Goal: Task Accomplishment & Management: Manage account settings

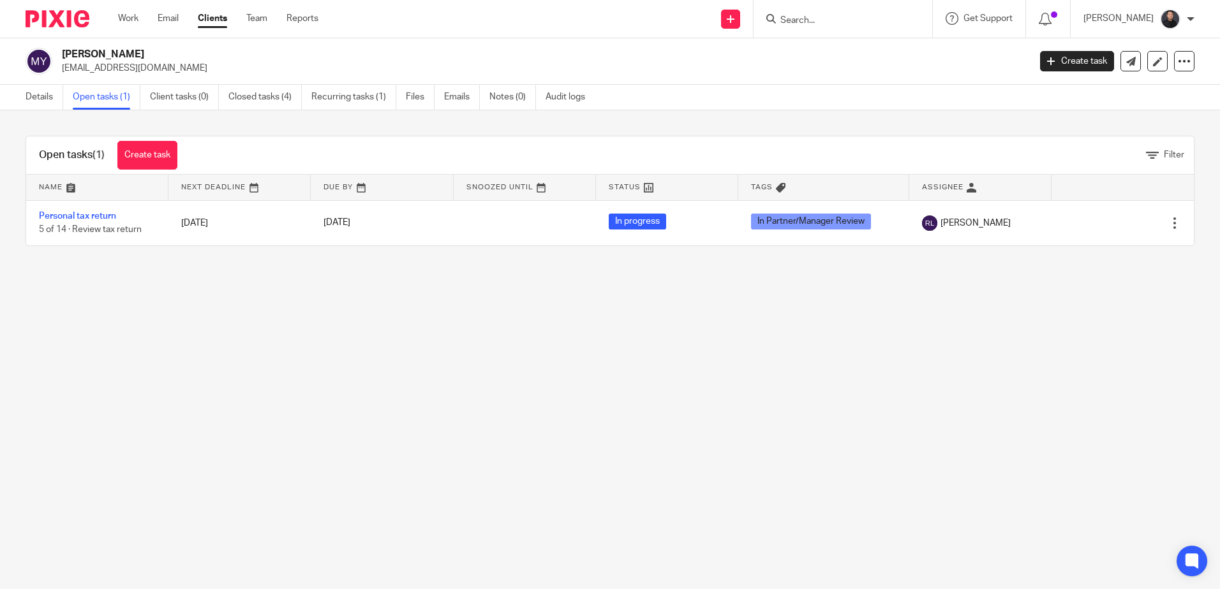
click at [832, 13] on form at bounding box center [847, 19] width 136 height 16
click at [841, 19] on input "Search" at bounding box center [836, 20] width 115 height 11
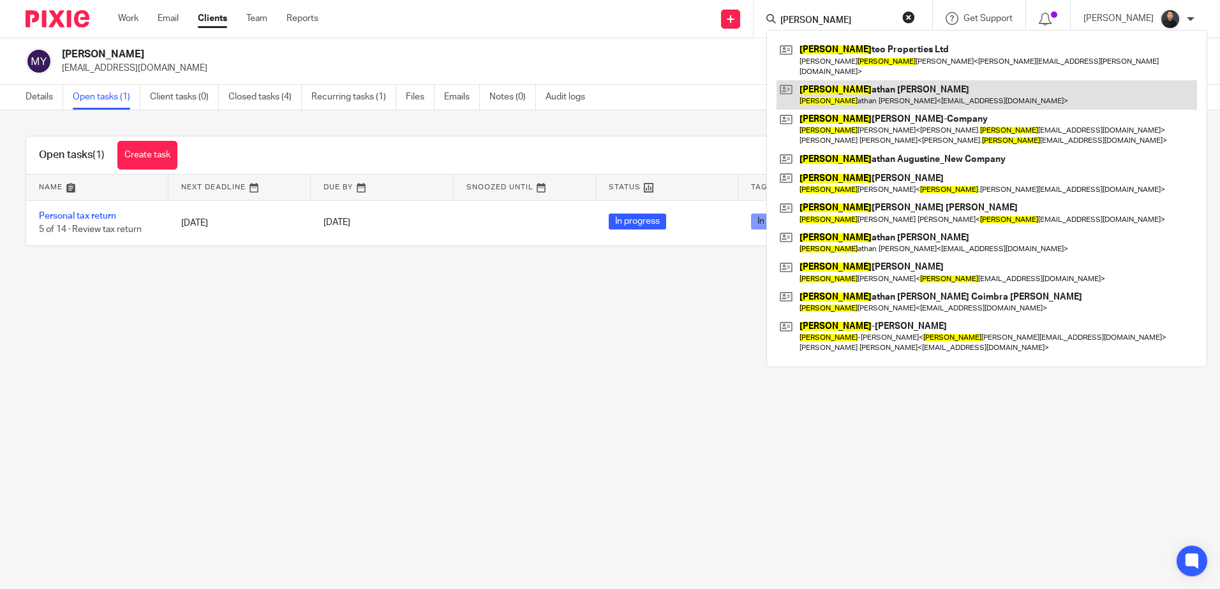
type input "jon"
click at [860, 80] on link at bounding box center [986, 94] width 420 height 29
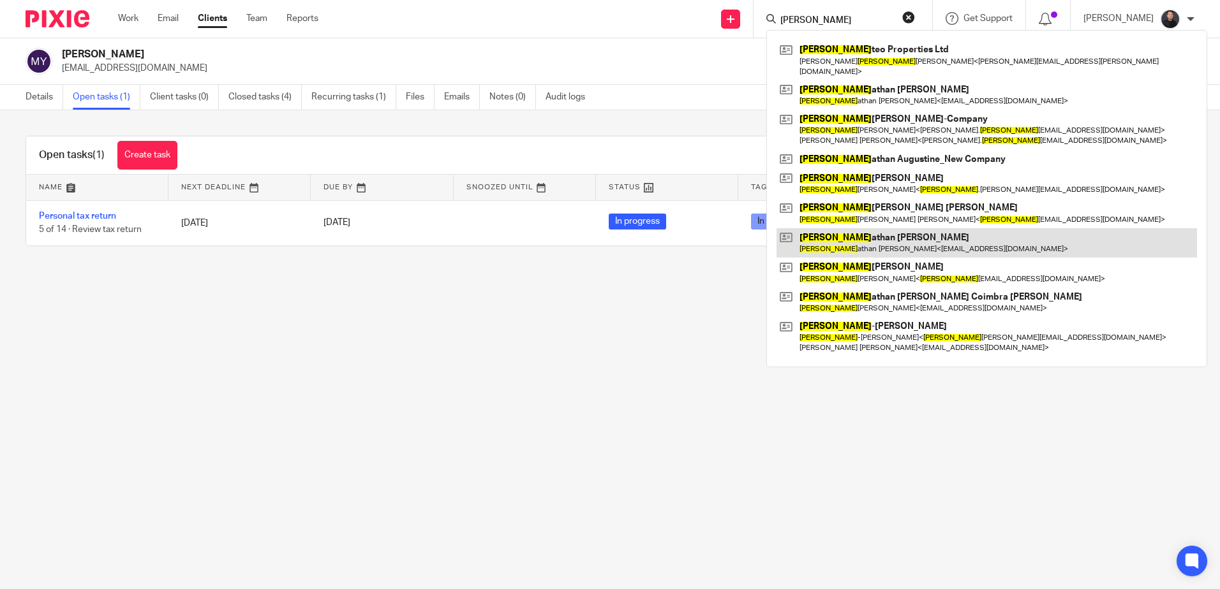
click at [880, 228] on link at bounding box center [986, 242] width 420 height 29
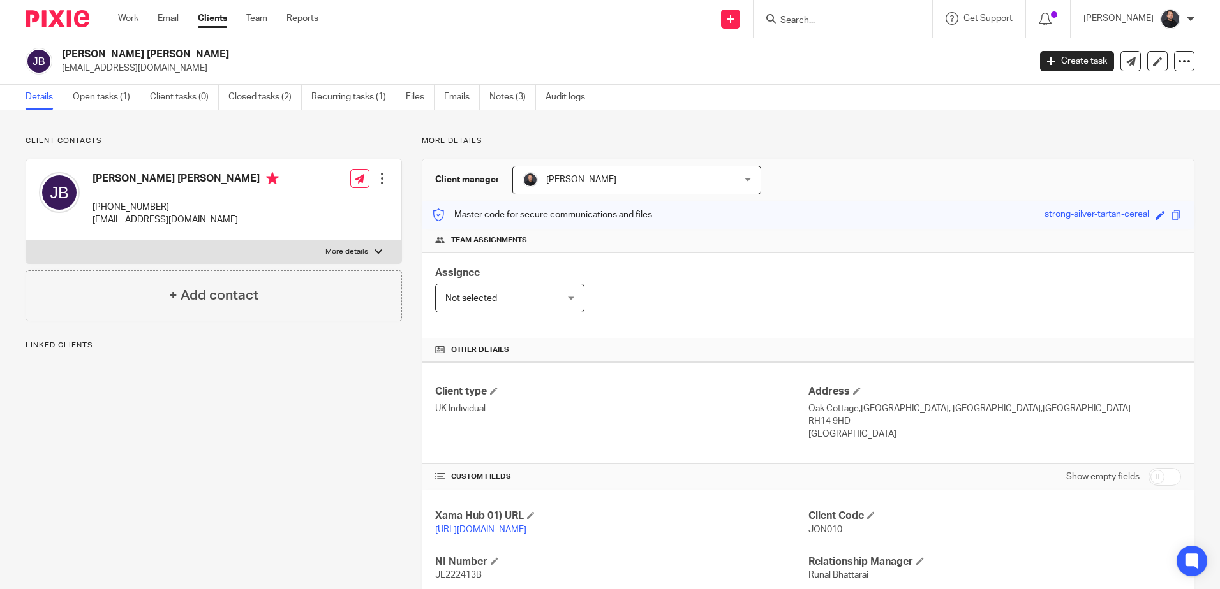
click at [129, 208] on p "+44 7936 824678" at bounding box center [185, 207] width 186 height 13
copy div "+44 7936 824678"
click at [827, 13] on form at bounding box center [847, 19] width 136 height 16
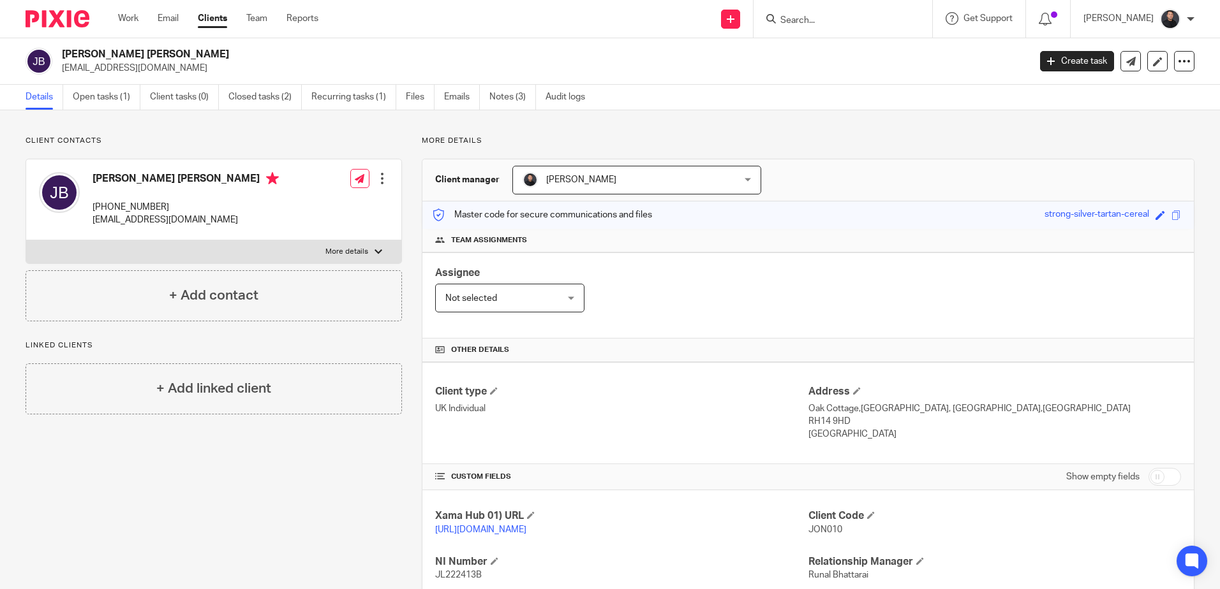
click at [828, 15] on input "Search" at bounding box center [836, 20] width 115 height 11
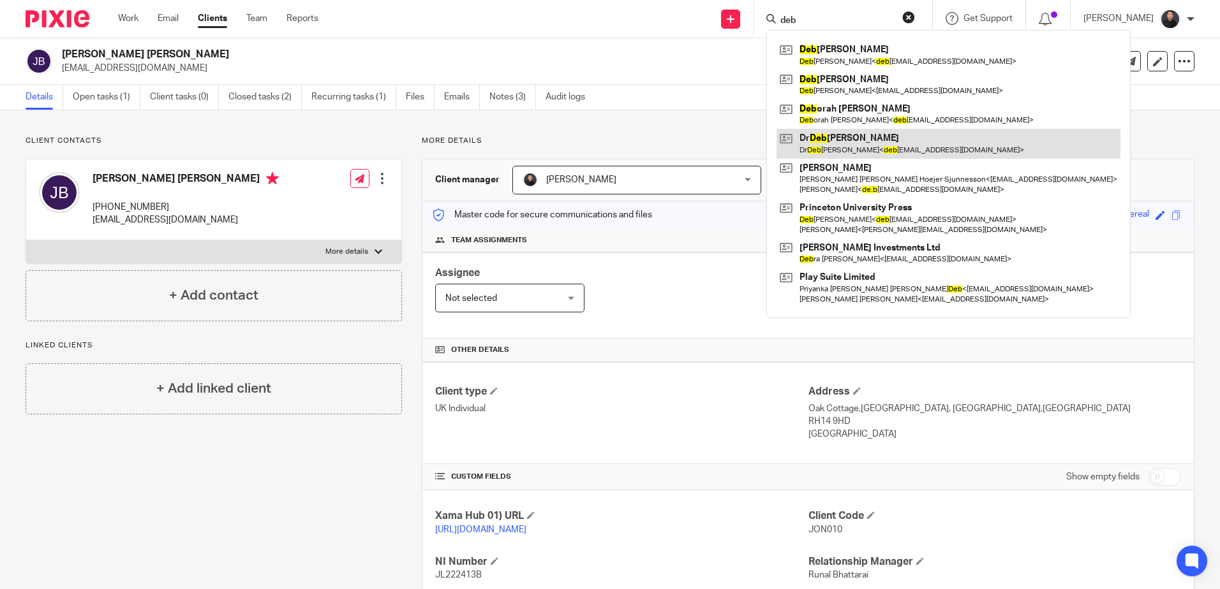
type input "deb"
click at [858, 143] on link at bounding box center [948, 143] width 344 height 29
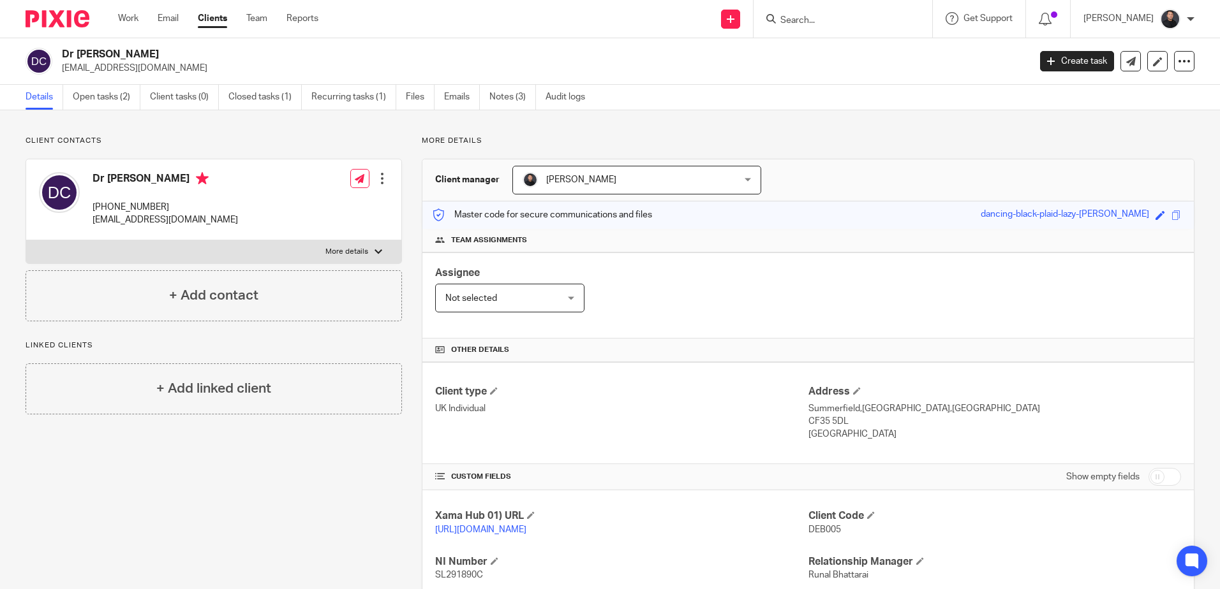
click at [894, 20] on input "Search" at bounding box center [836, 20] width 115 height 11
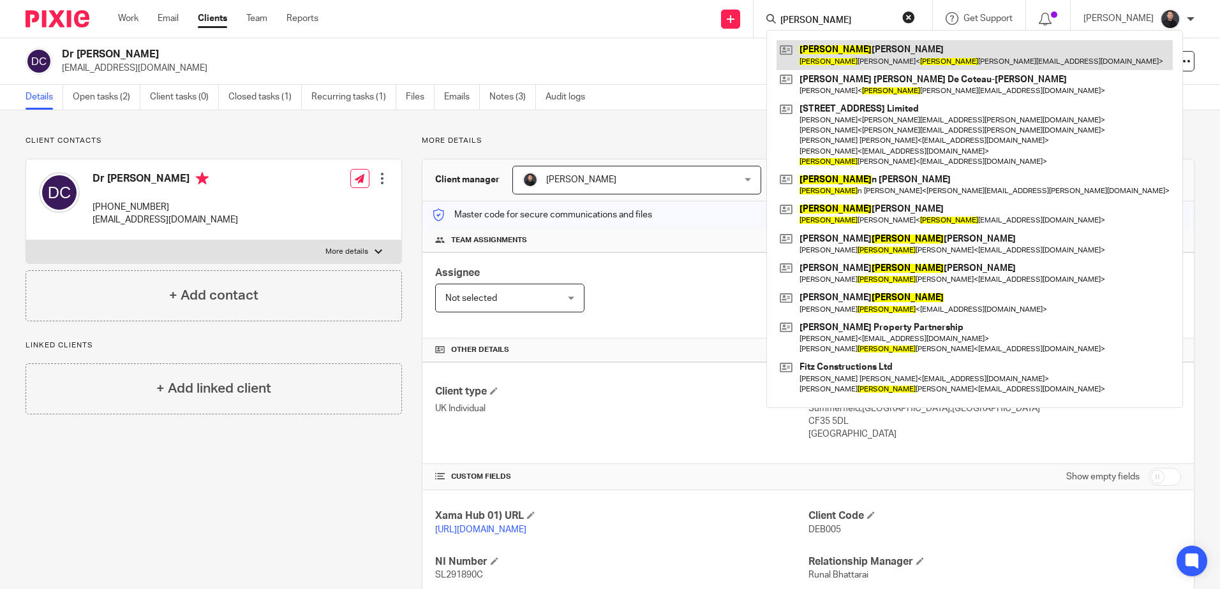
type input "rory"
click at [889, 58] on link at bounding box center [974, 54] width 396 height 29
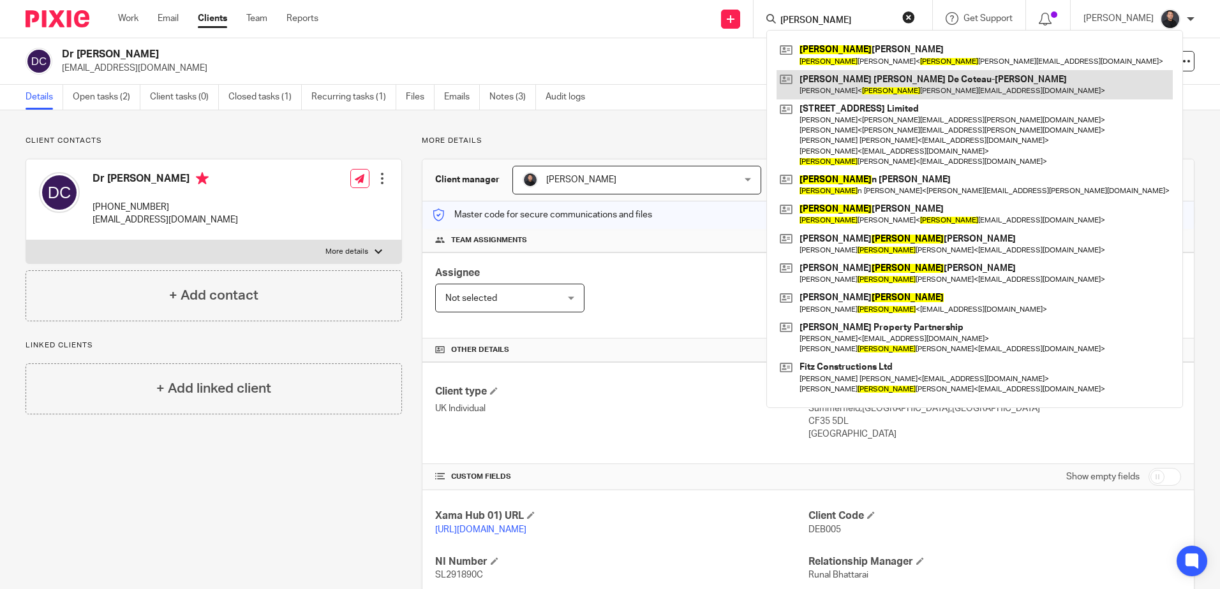
click at [874, 89] on link at bounding box center [974, 84] width 396 height 29
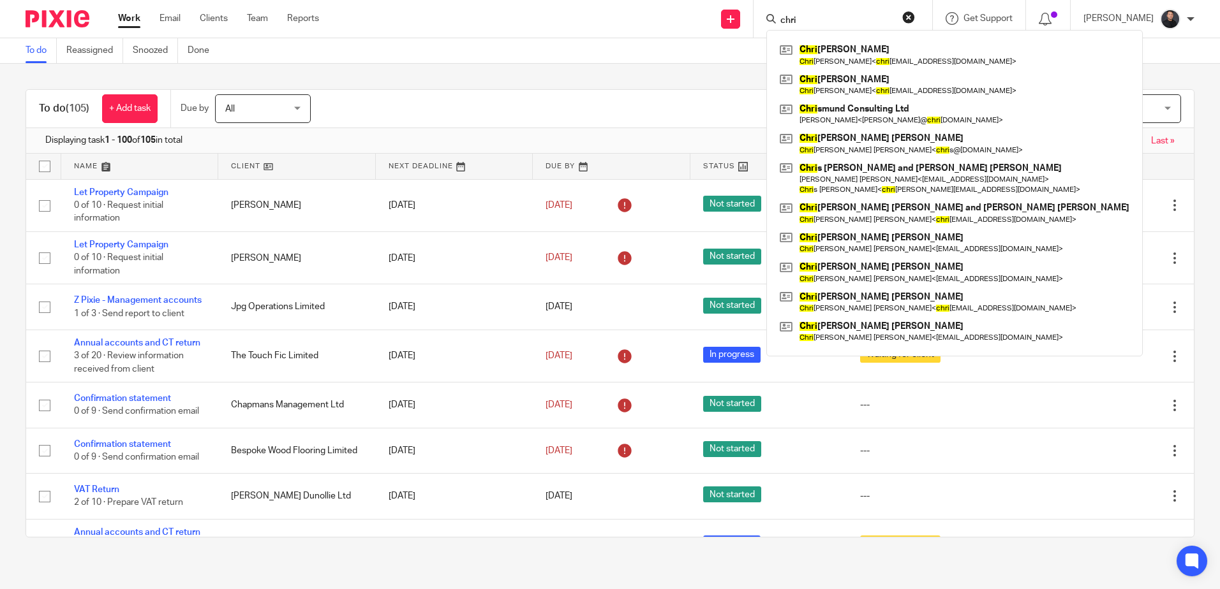
drag, startPoint x: 571, startPoint y: 61, endPoint x: 306, endPoint y: 6, distance: 270.2
click at [570, 61] on div "To do Reassigned Snoozed Done" at bounding box center [610, 51] width 1220 height 26
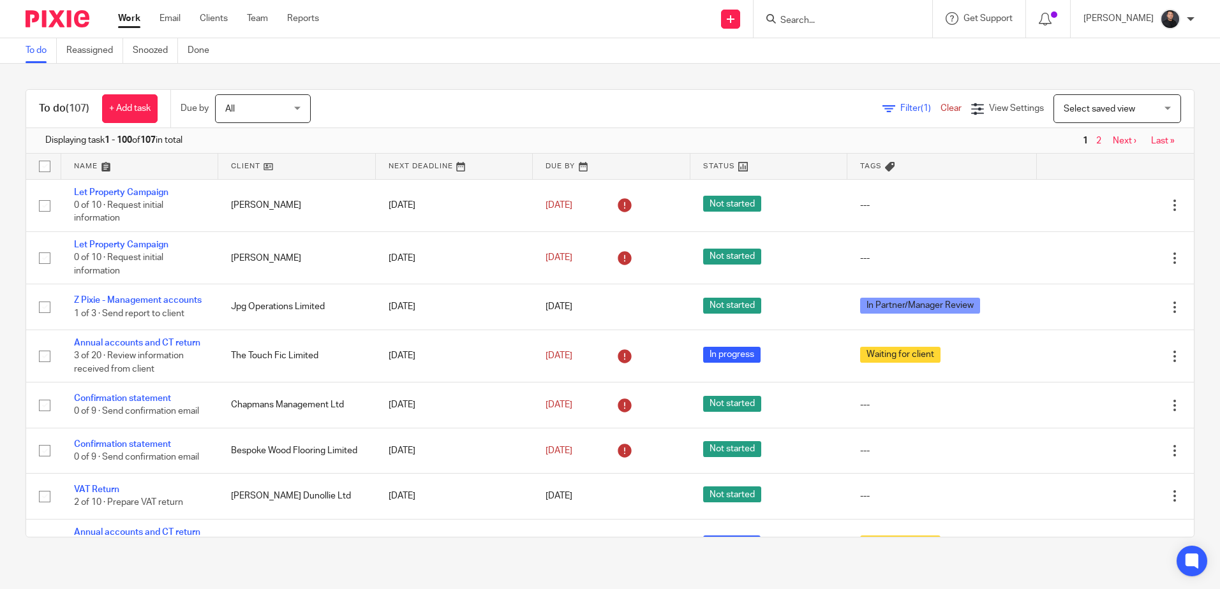
click at [861, 22] on input "Search" at bounding box center [836, 20] width 115 height 11
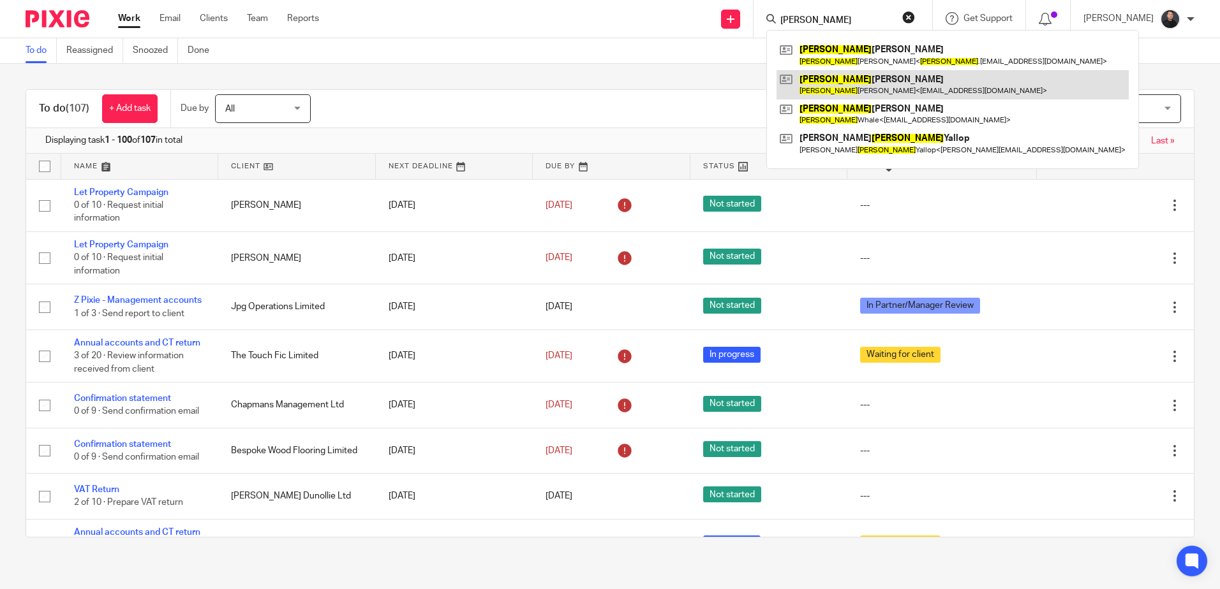
type input "amy"
click at [880, 87] on link at bounding box center [952, 84] width 352 height 29
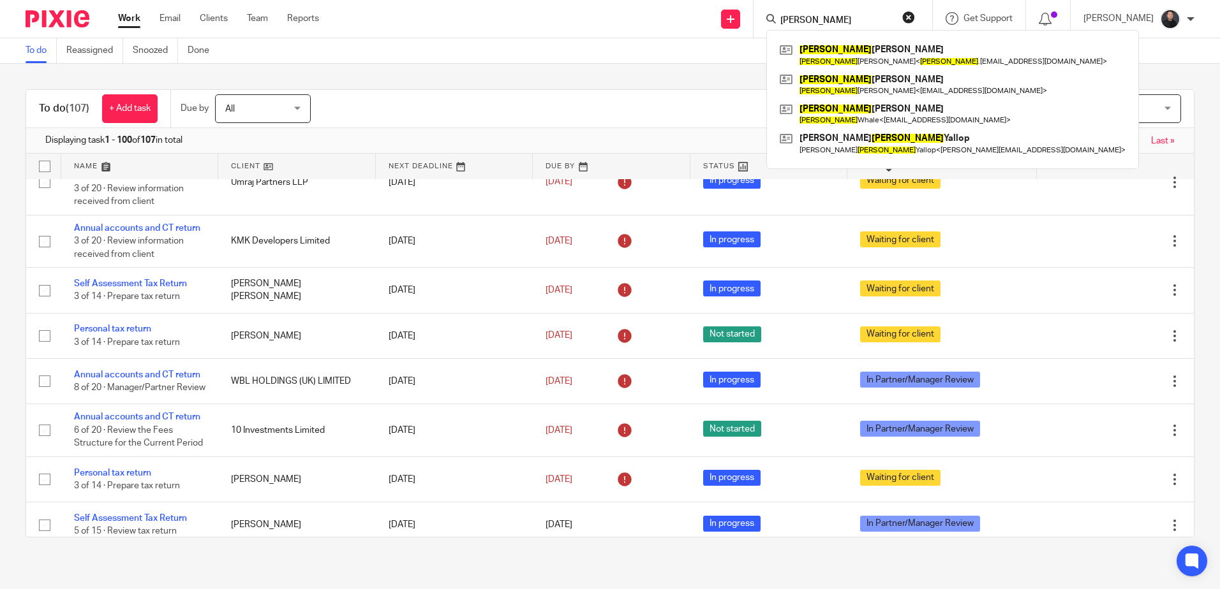
scroll to position [1212, 0]
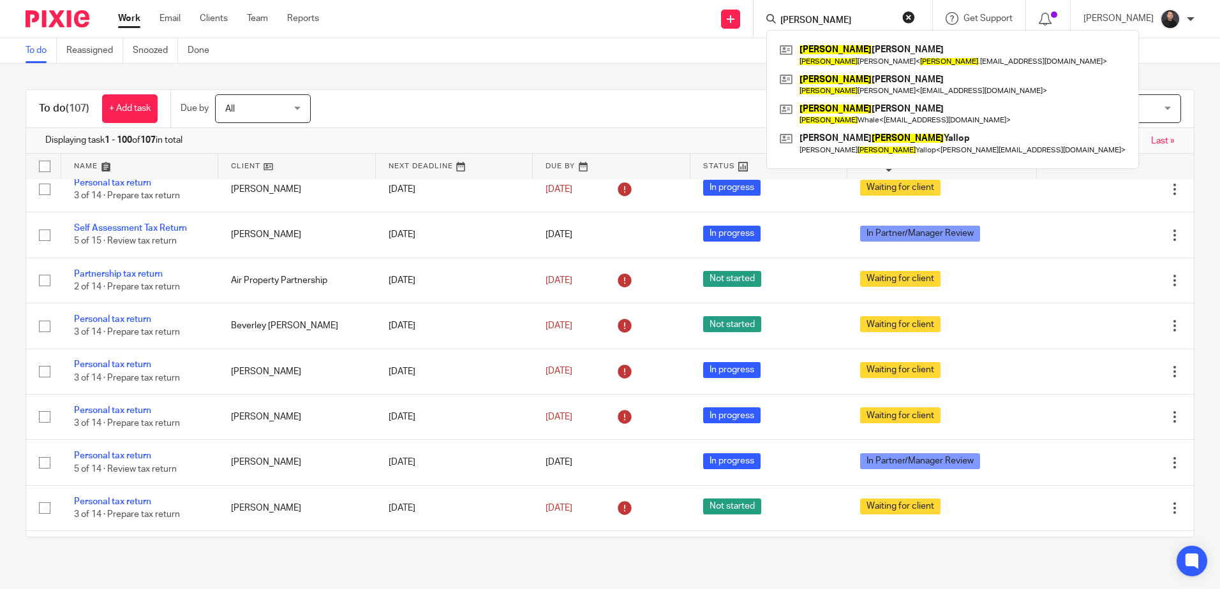
click at [416, 66] on div "To do (107) + Add task Due by All All Today Tomorrow This week Next week This m…" at bounding box center [610, 313] width 1220 height 499
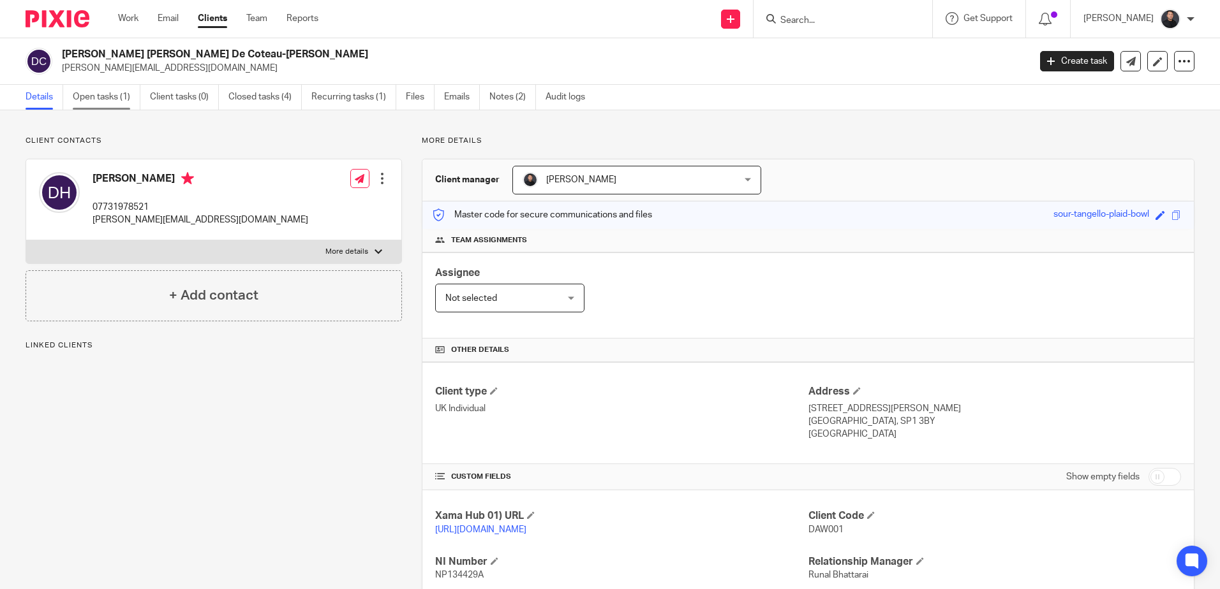
click at [96, 102] on link "Open tasks (1)" at bounding box center [107, 97] width 68 height 25
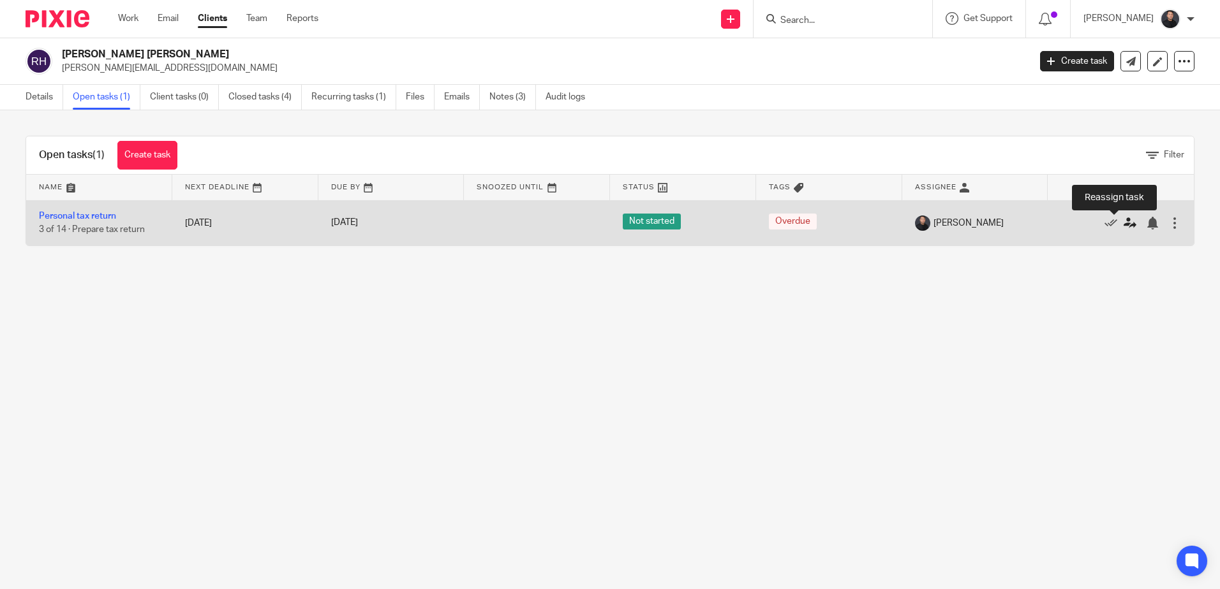
click at [1123, 222] on icon at bounding box center [1129, 223] width 13 height 13
click at [1123, 221] on icon at bounding box center [1129, 223] width 13 height 13
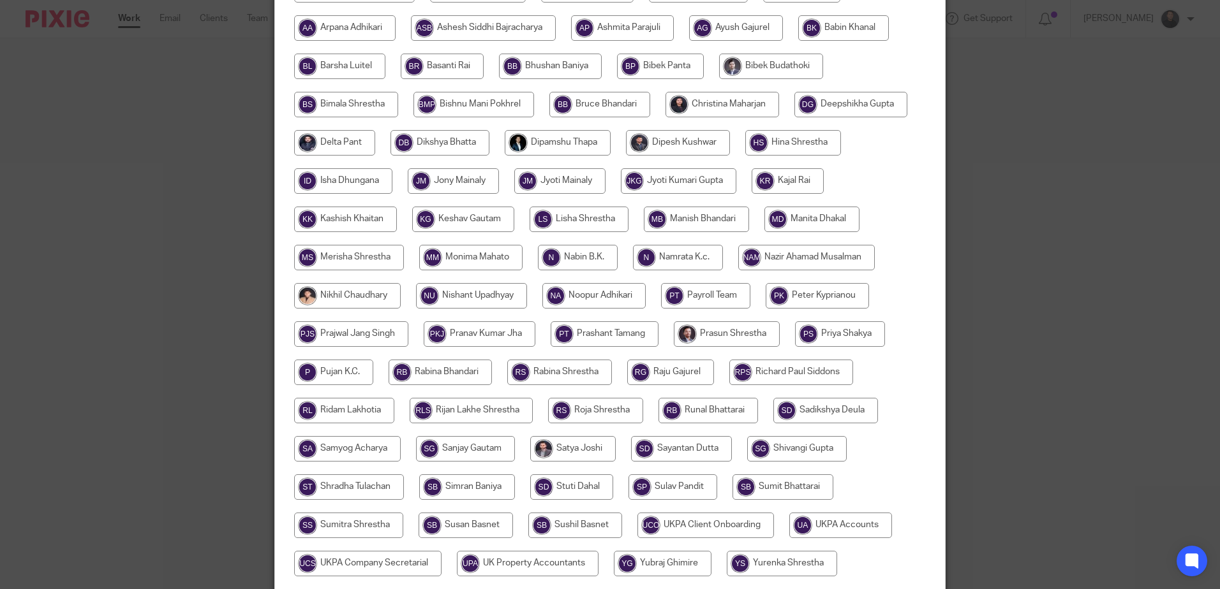
scroll to position [270, 0]
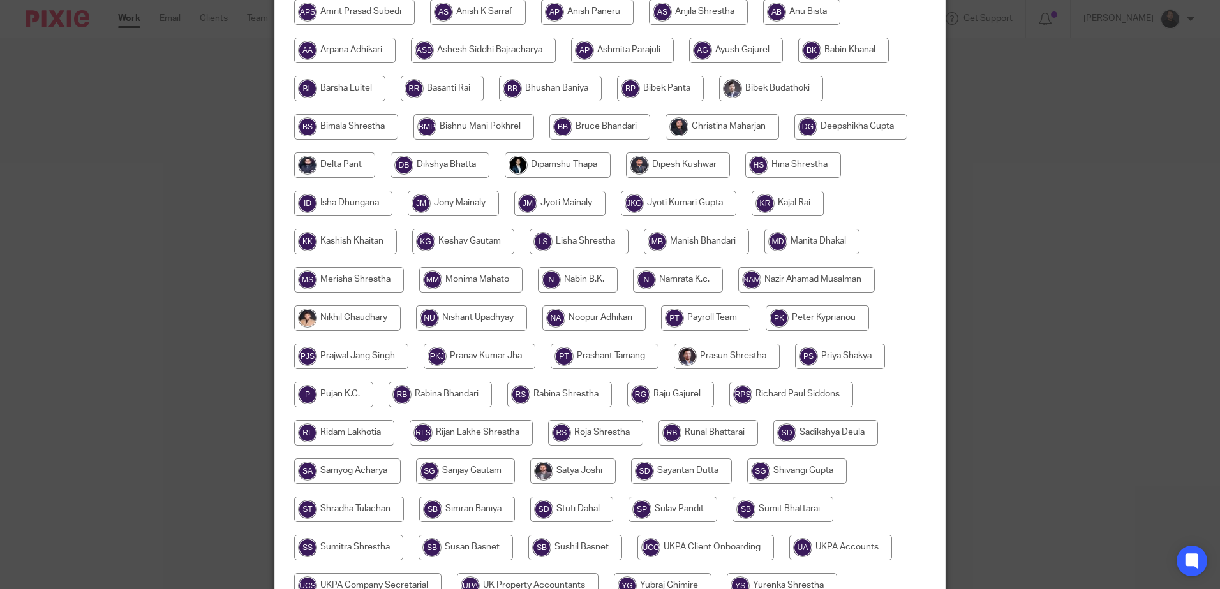
click at [337, 204] on input "radio" at bounding box center [343, 204] width 98 height 26
radio input "true"
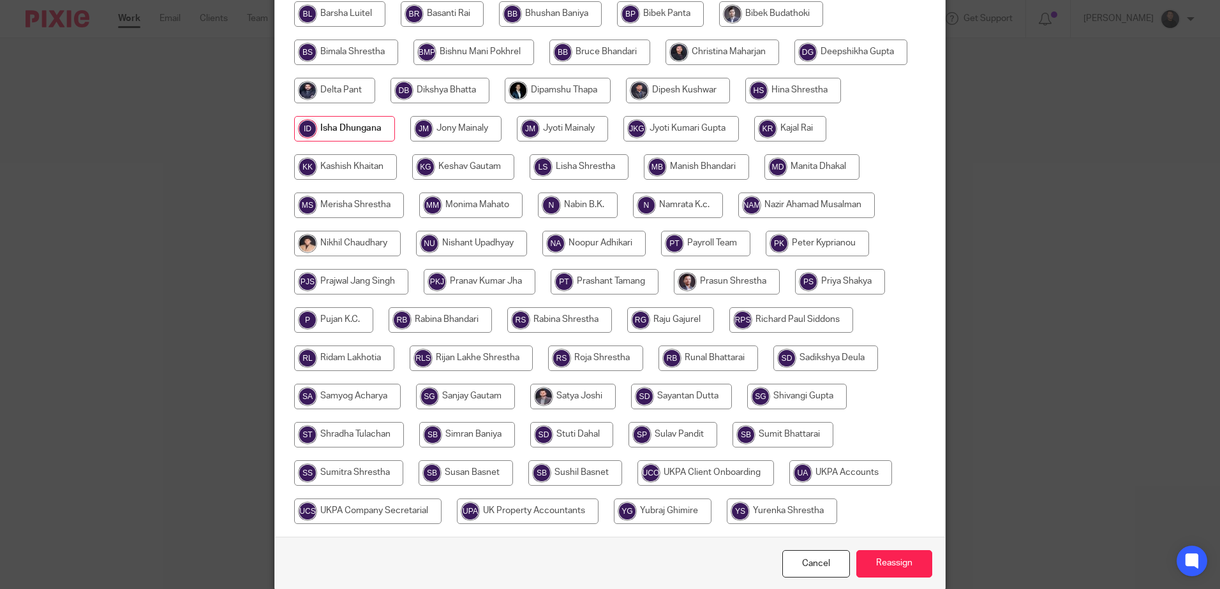
scroll to position [398, 0]
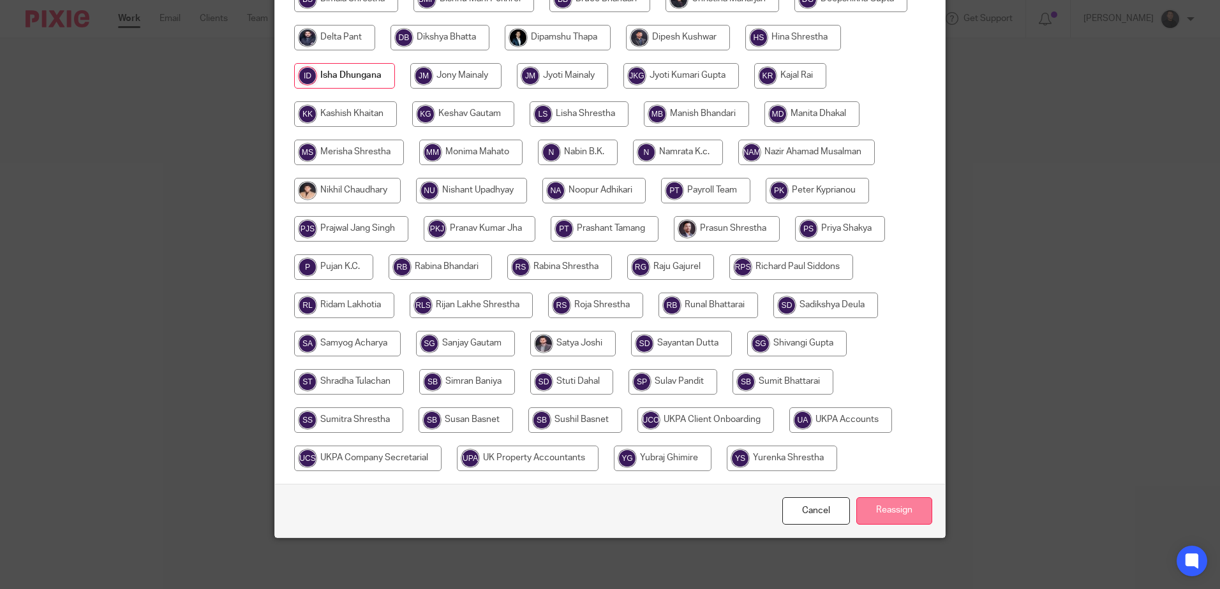
click at [893, 511] on input "Reassign" at bounding box center [894, 511] width 76 height 27
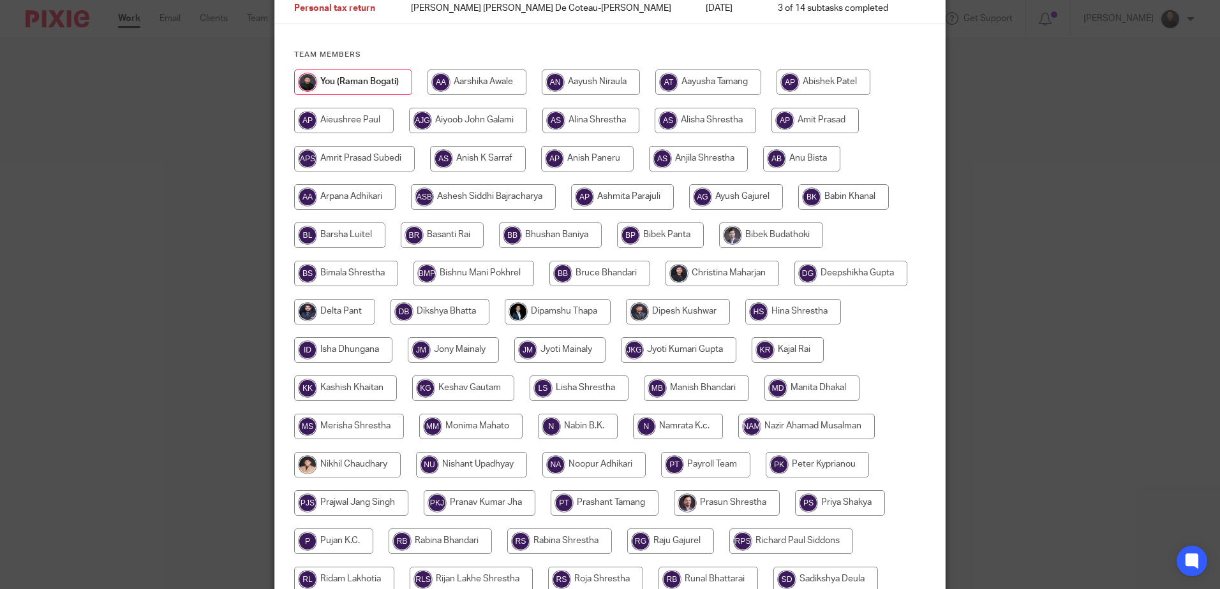
scroll to position [128, 0]
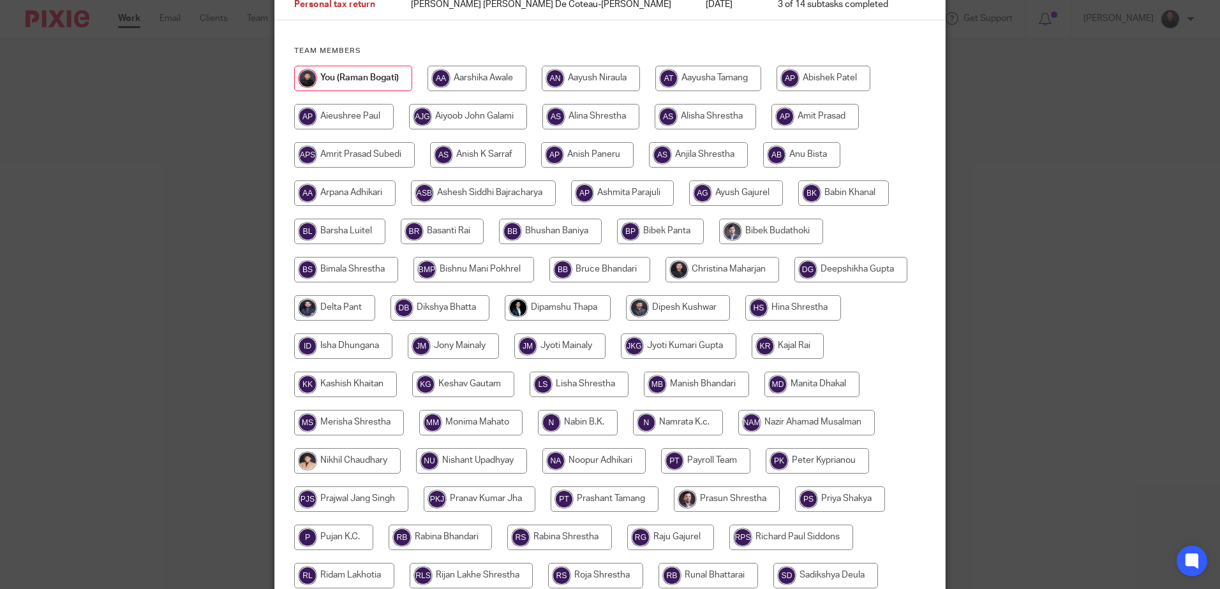
click at [338, 355] on input "radio" at bounding box center [343, 347] width 98 height 26
radio input "true"
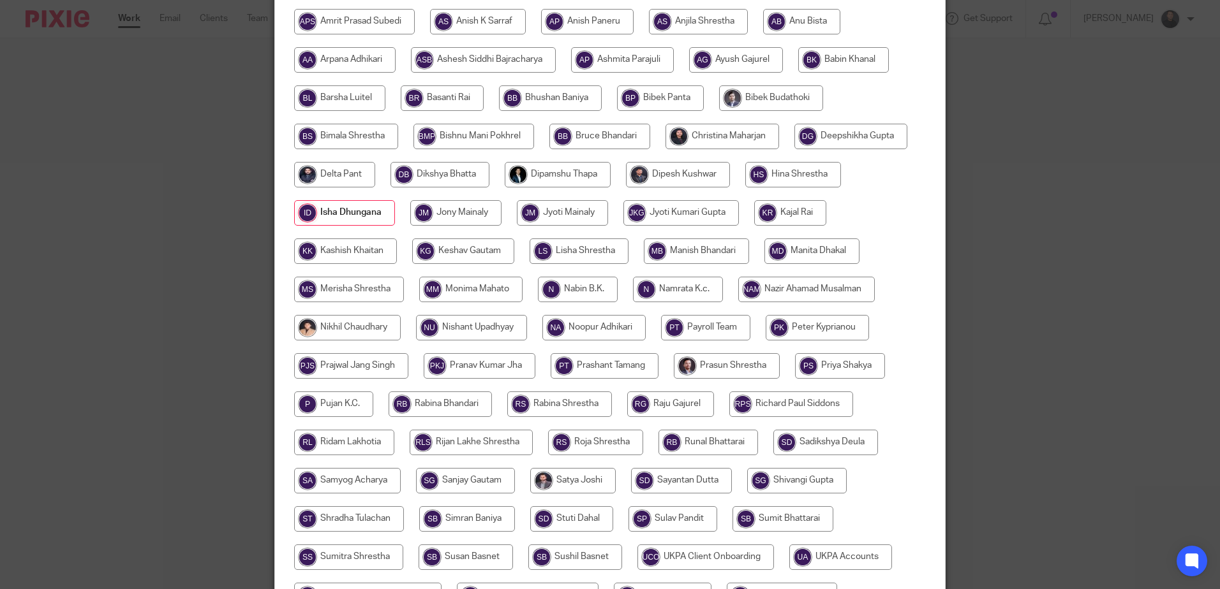
scroll to position [398, 0]
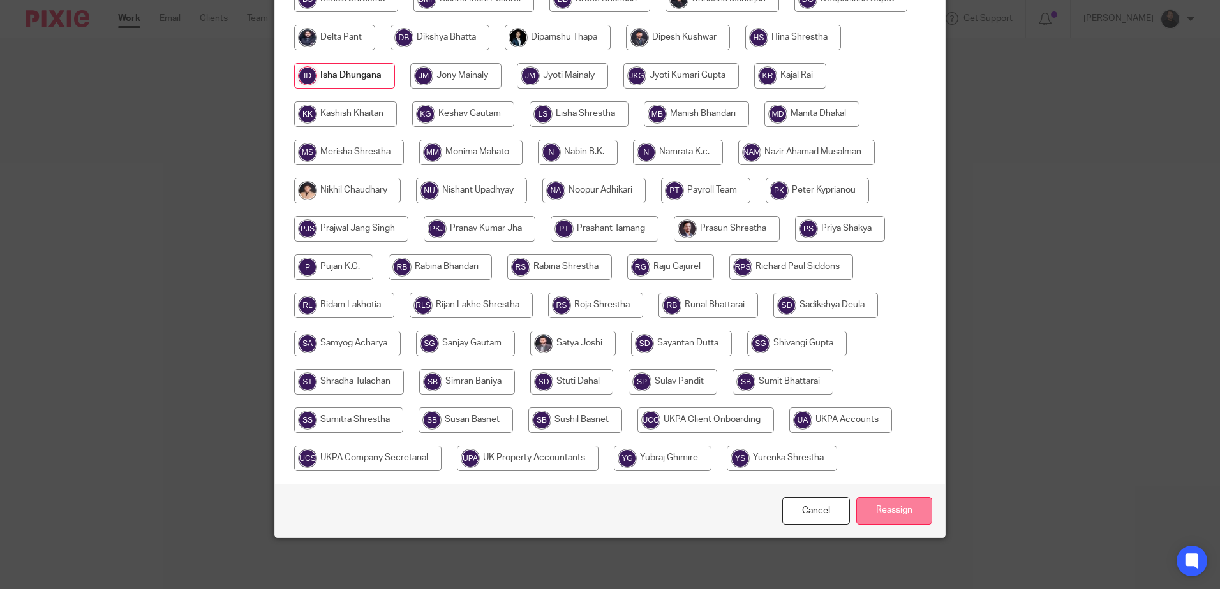
click at [871, 501] on input "Reassign" at bounding box center [894, 511] width 76 height 27
